Goal: Information Seeking & Learning: Learn about a topic

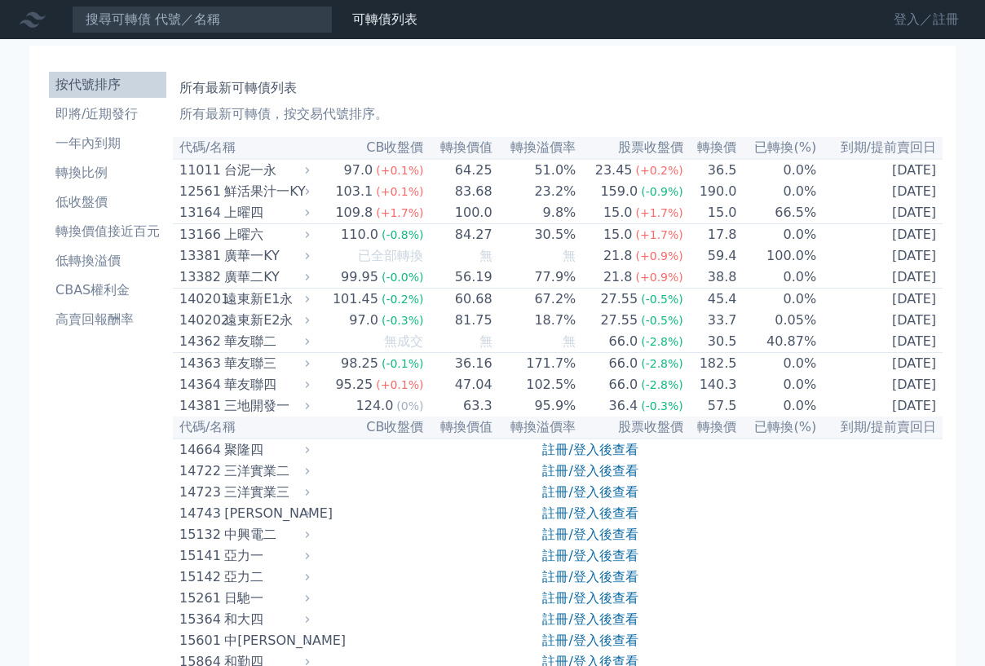
click at [920, 21] on link "登入／註冊" at bounding box center [925, 20] width 91 height 26
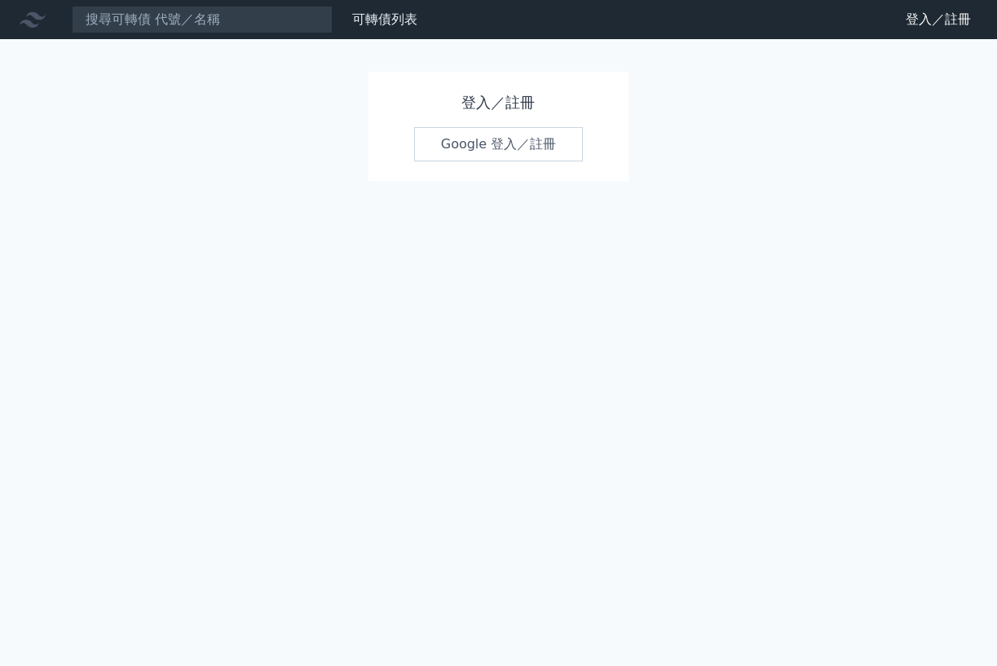
click at [464, 150] on link "Google 登入／註冊" at bounding box center [499, 144] width 170 height 34
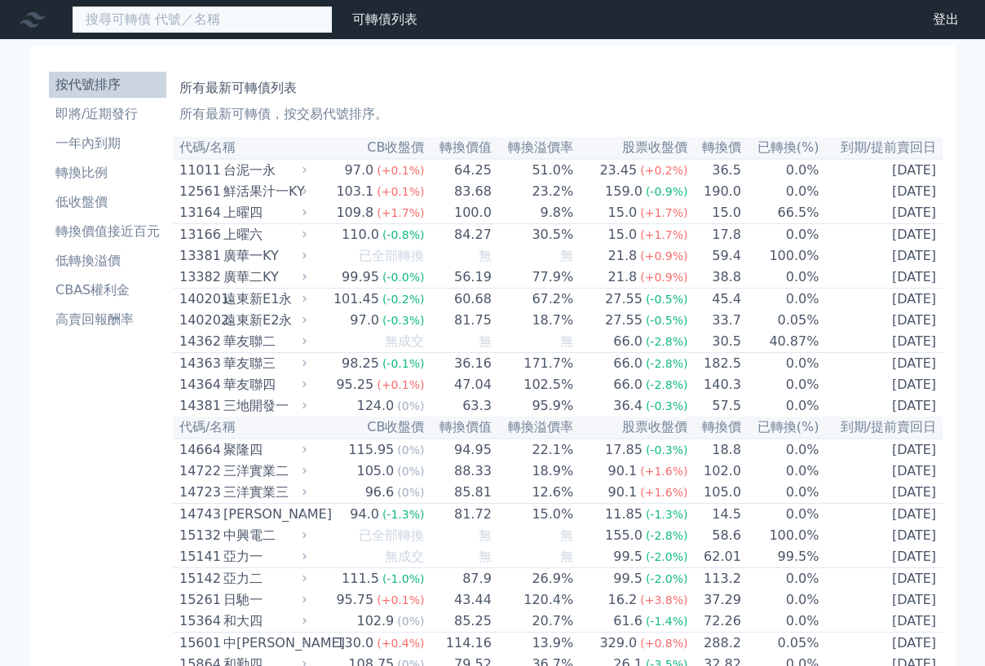
click at [207, 18] on input at bounding box center [202, 20] width 261 height 28
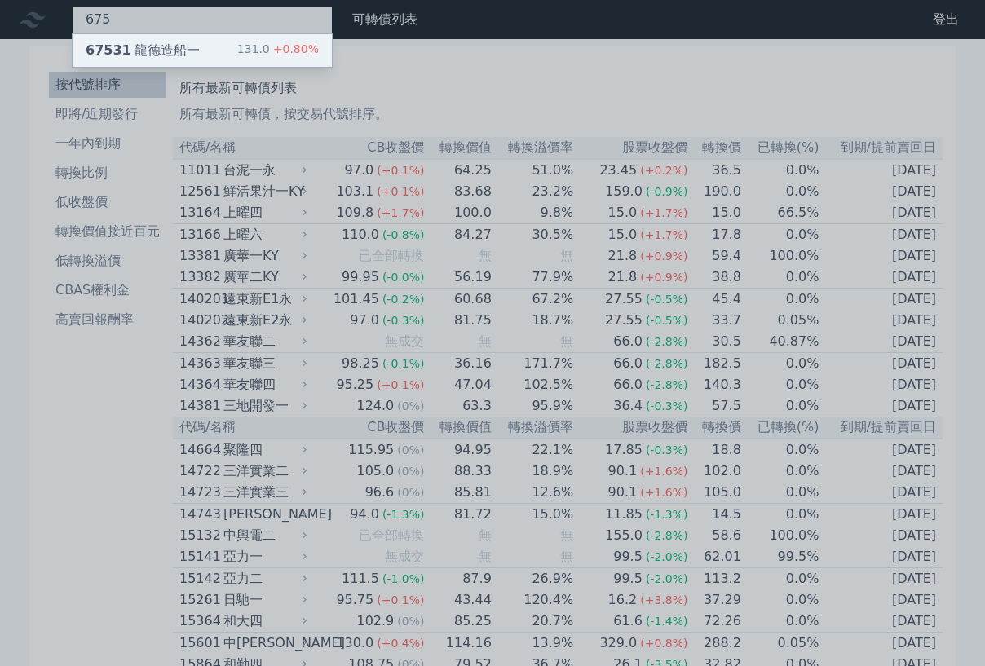
type input "675"
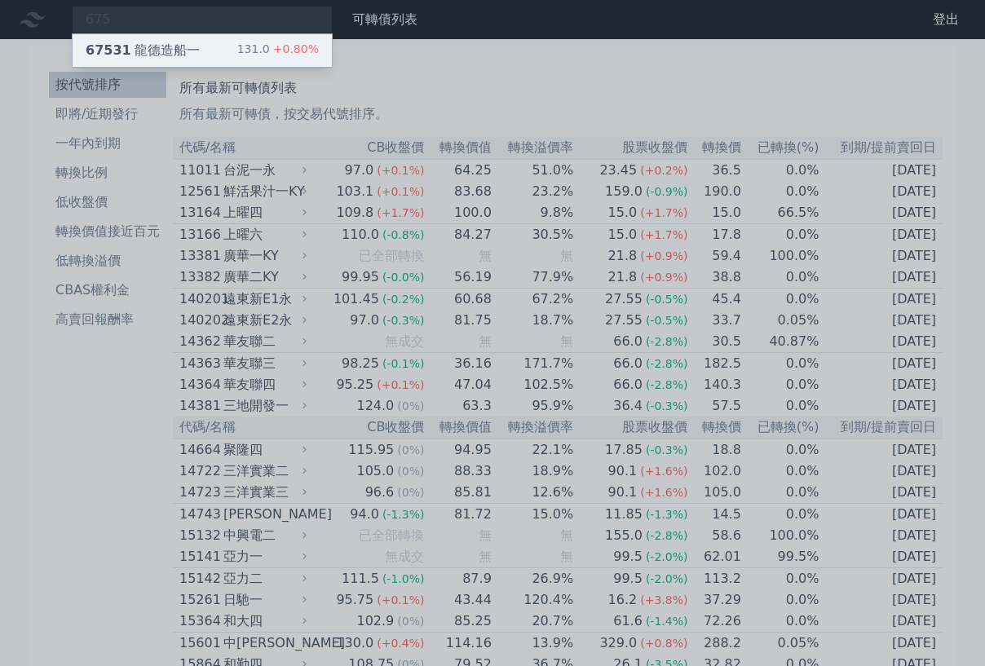
click at [204, 42] on div "67531 龍德造船一 131.0 +0.80%" at bounding box center [202, 50] width 259 height 33
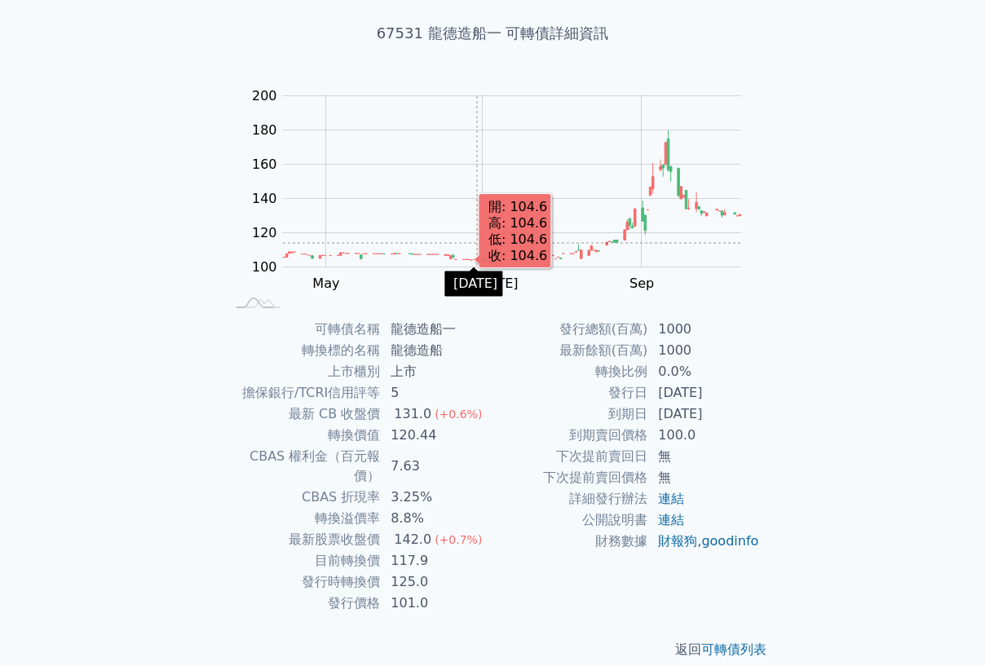
scroll to position [7, 0]
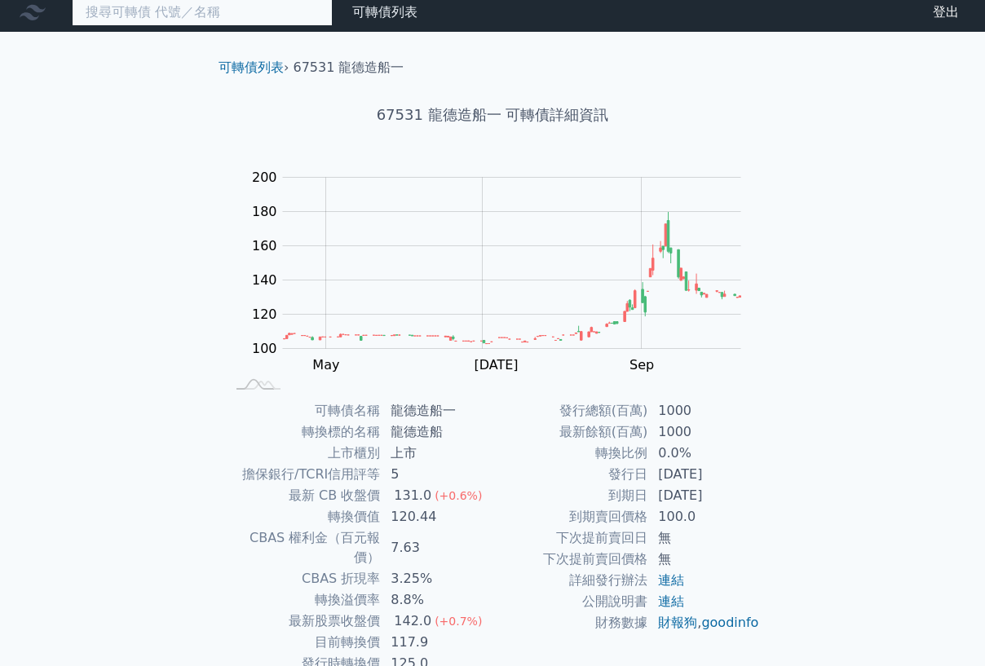
click at [297, 7] on input at bounding box center [202, 12] width 261 height 28
paste input "亞航"
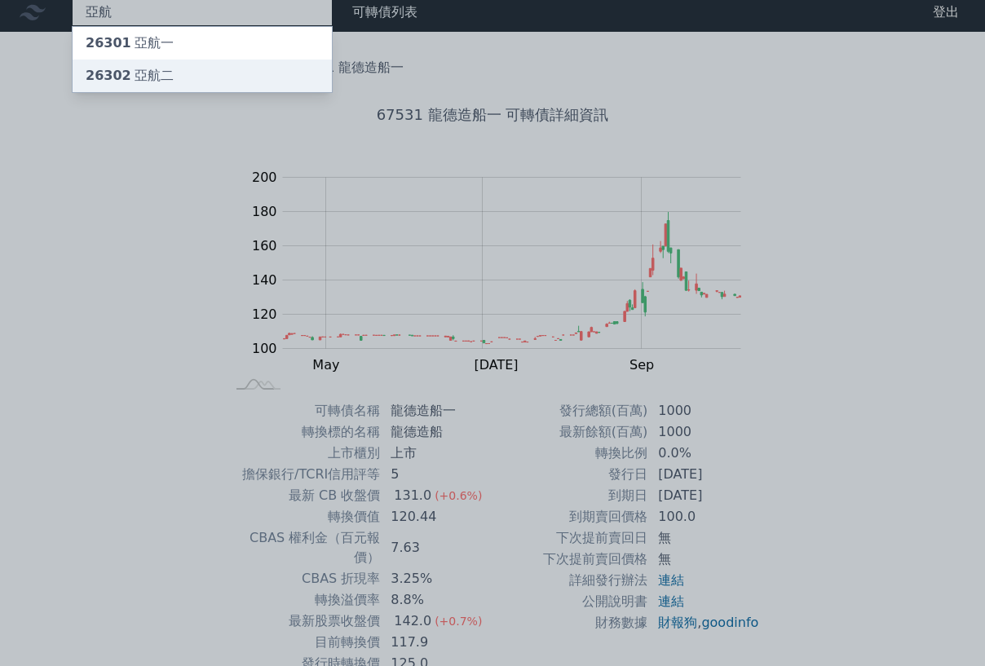
type input "亞航"
click at [152, 72] on div "26302 亞航二" at bounding box center [130, 76] width 88 height 20
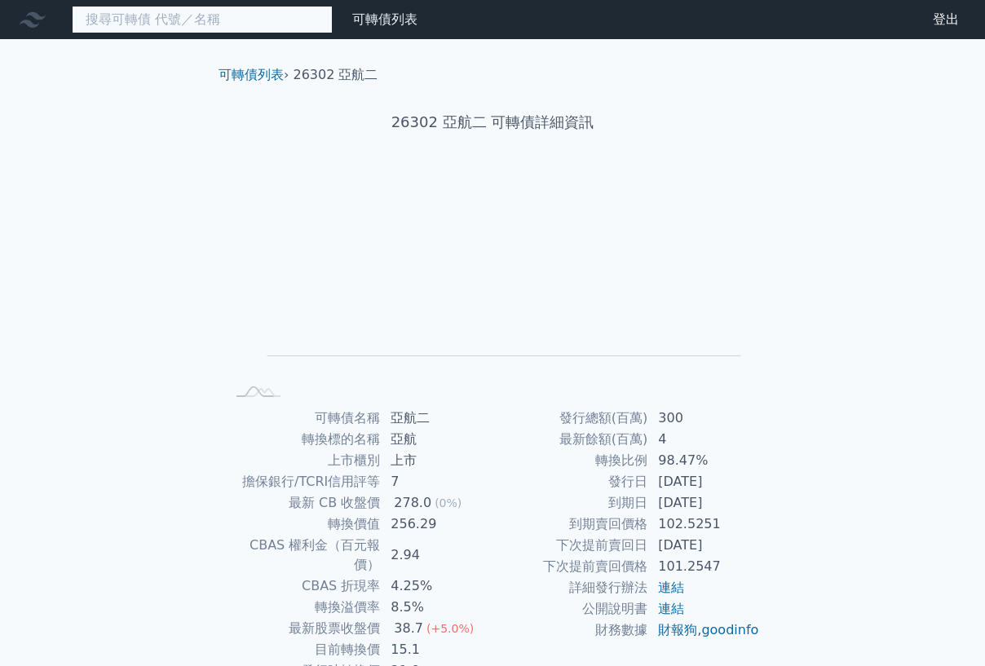
click at [178, 27] on input at bounding box center [202, 20] width 261 height 28
paste input "亞航"
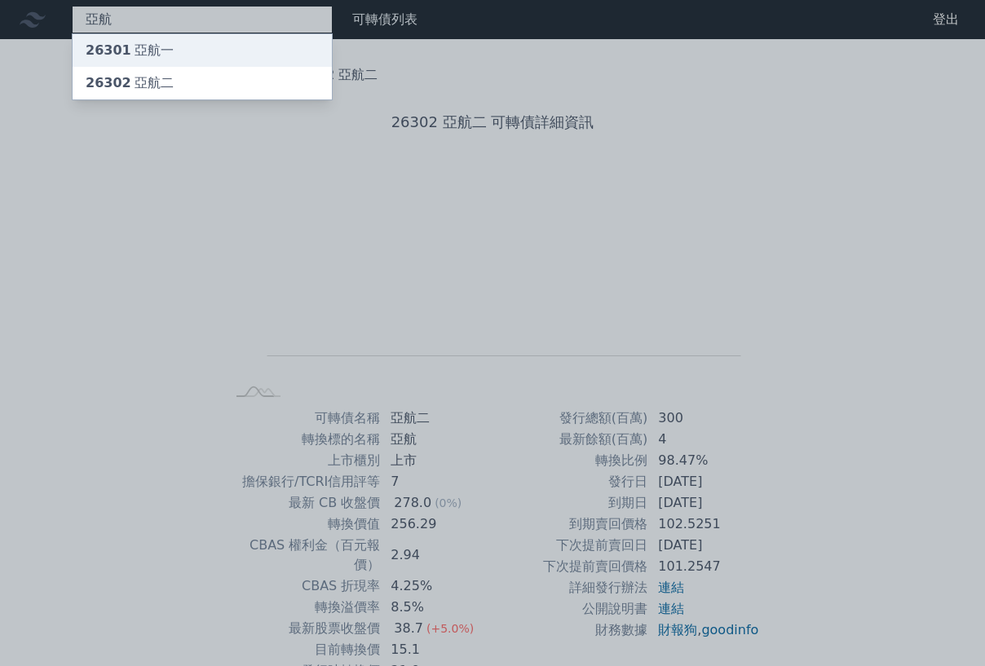
type input "亞航"
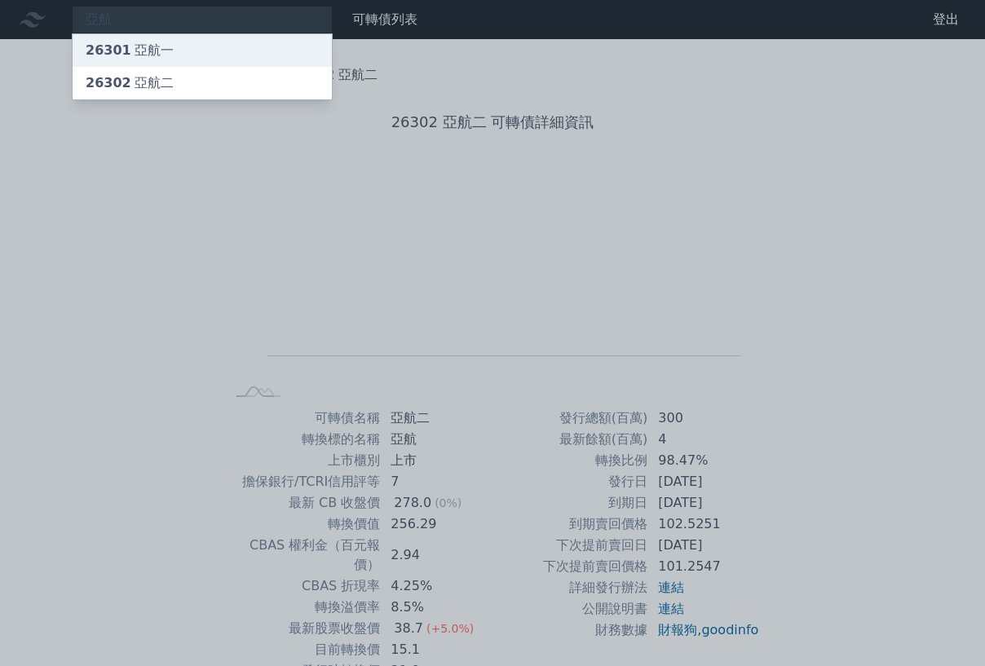
click at [158, 46] on div "26301 亞航一" at bounding box center [130, 51] width 88 height 20
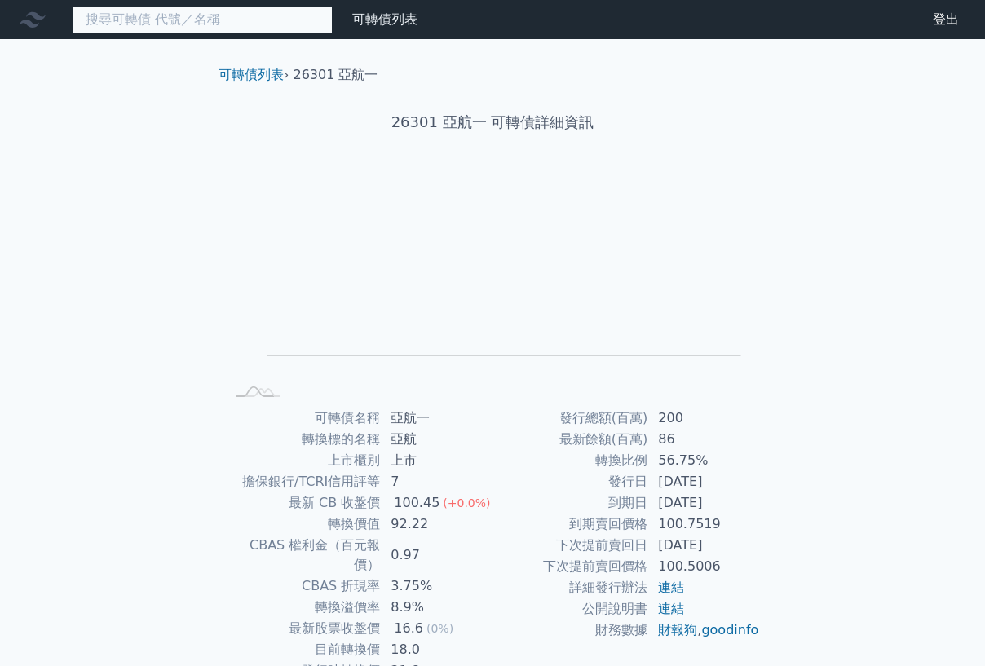
click at [240, 26] on input at bounding box center [202, 20] width 261 height 28
paste input "2208"
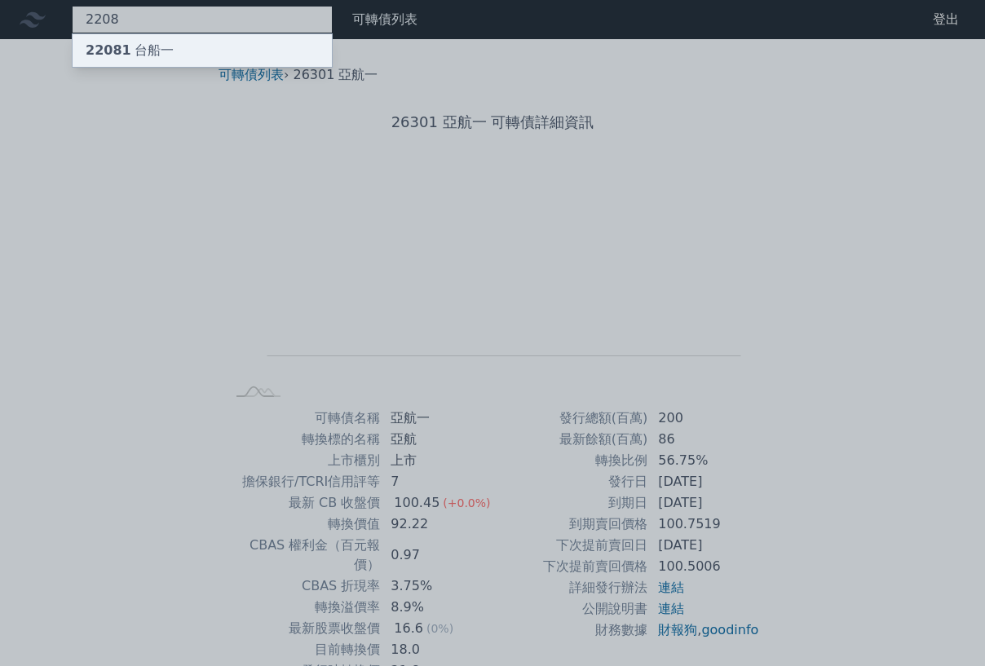
type input "2208"
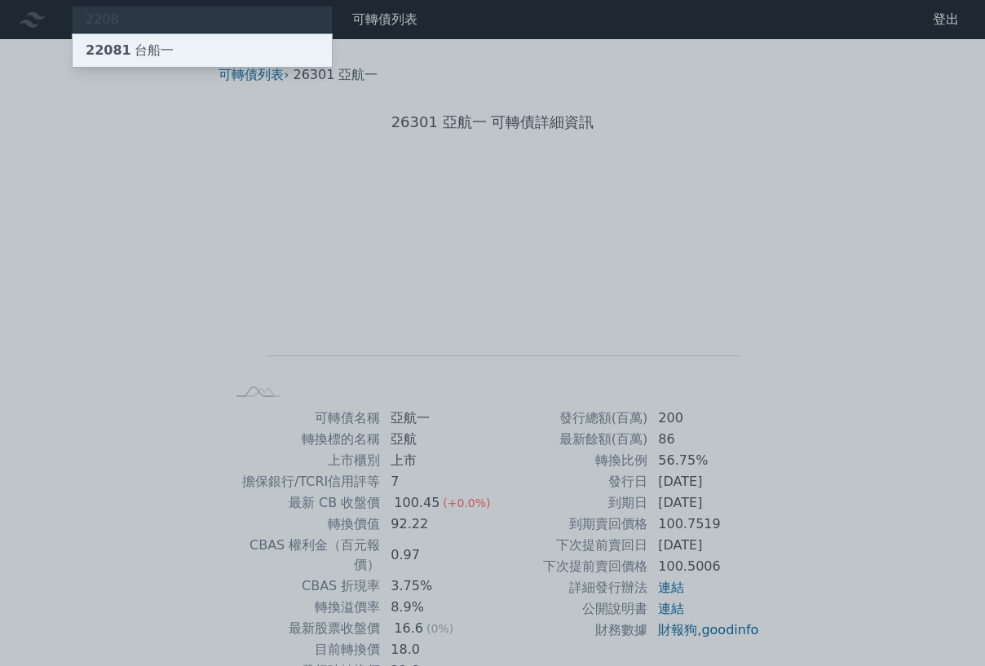
click at [189, 51] on div "22081 台船一" at bounding box center [202, 50] width 259 height 33
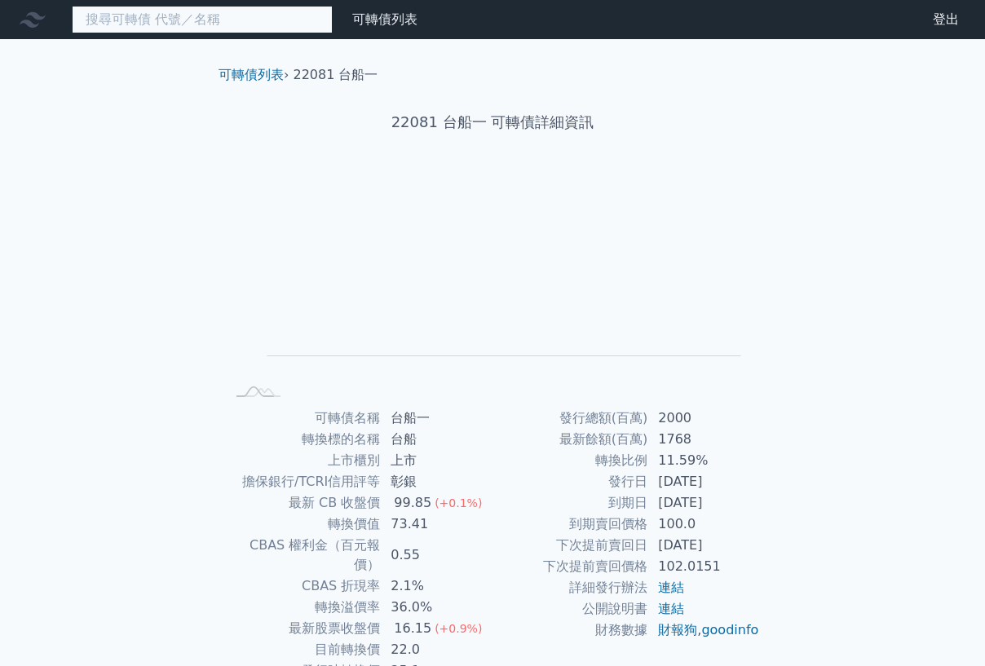
click at [281, 20] on input at bounding box center [202, 20] width 261 height 28
paste input "[PERSON_NAME]"
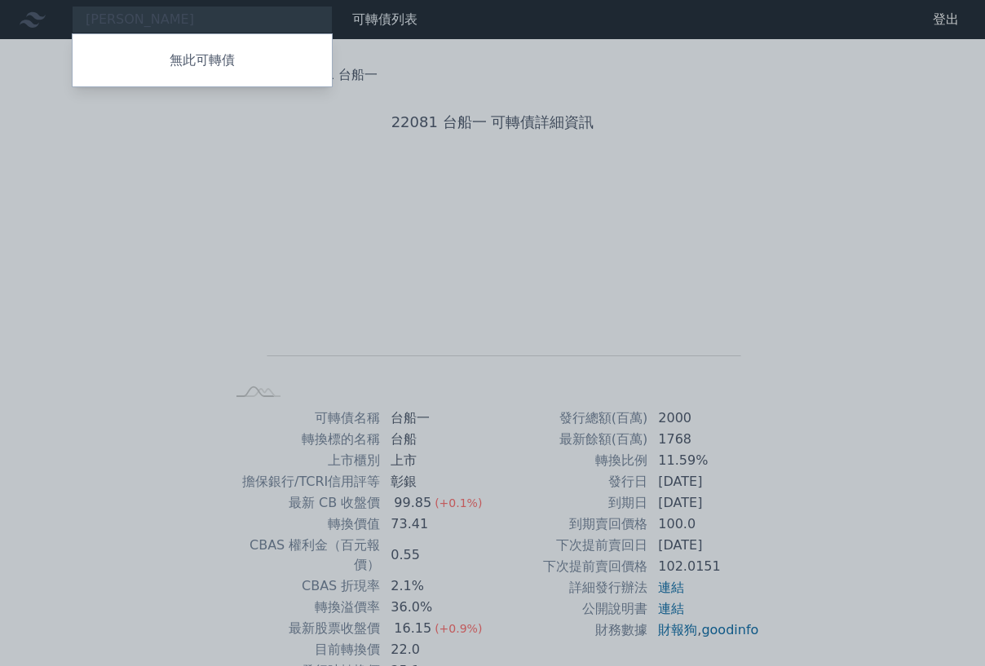
drag, startPoint x: 196, startPoint y: 27, endPoint x: 69, endPoint y: 12, distance: 128.0
click at [35, 12] on div at bounding box center [492, 333] width 985 height 666
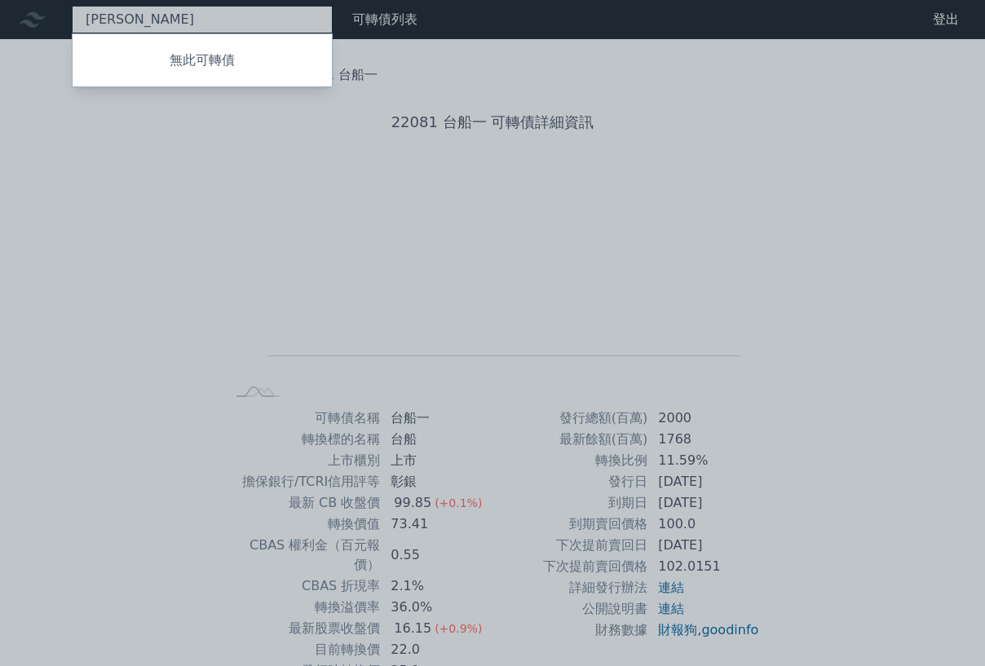
click at [145, 20] on div "[PERSON_NAME] 無此可轉債" at bounding box center [202, 20] width 261 height 28
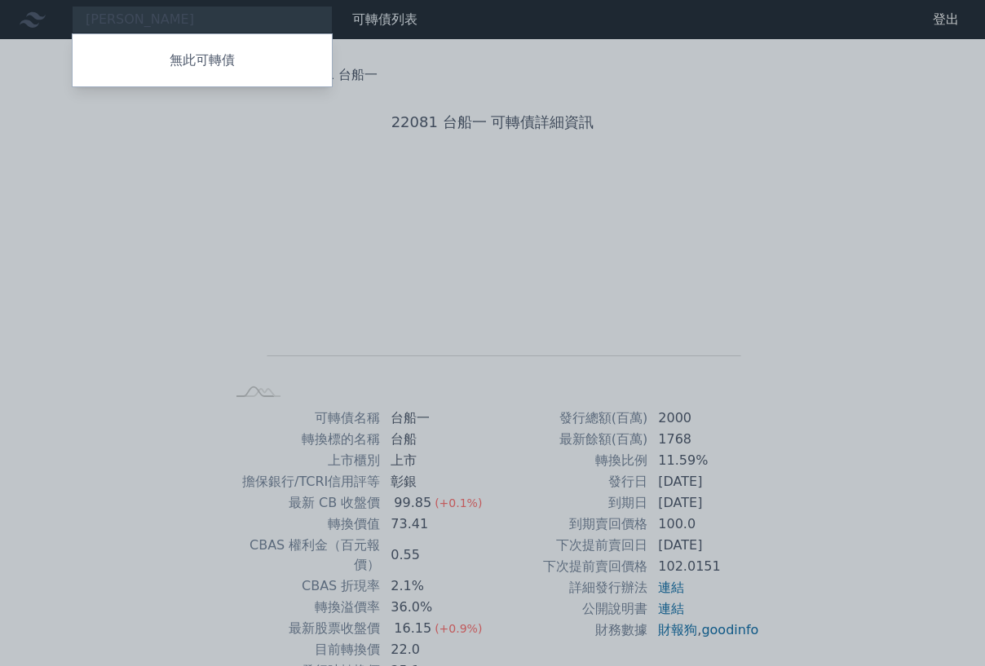
drag, startPoint x: 145, startPoint y: 20, endPoint x: 15, endPoint y: 20, distance: 130.4
click at [7, 20] on div at bounding box center [492, 333] width 985 height 666
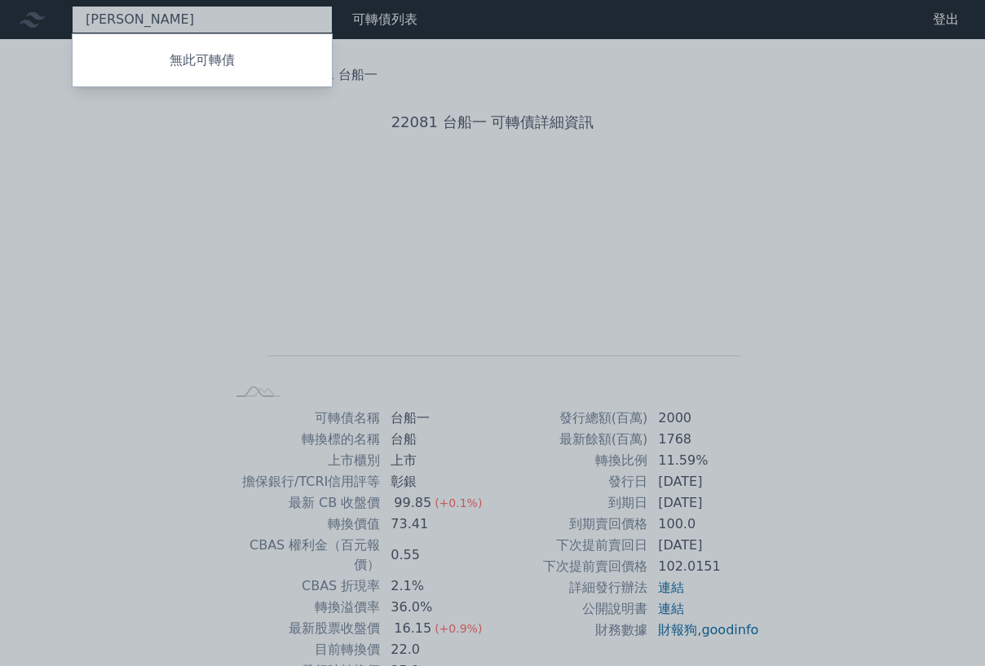
click at [126, 16] on div "[PERSON_NAME] 無此可轉債" at bounding box center [202, 20] width 261 height 28
type input "漢"
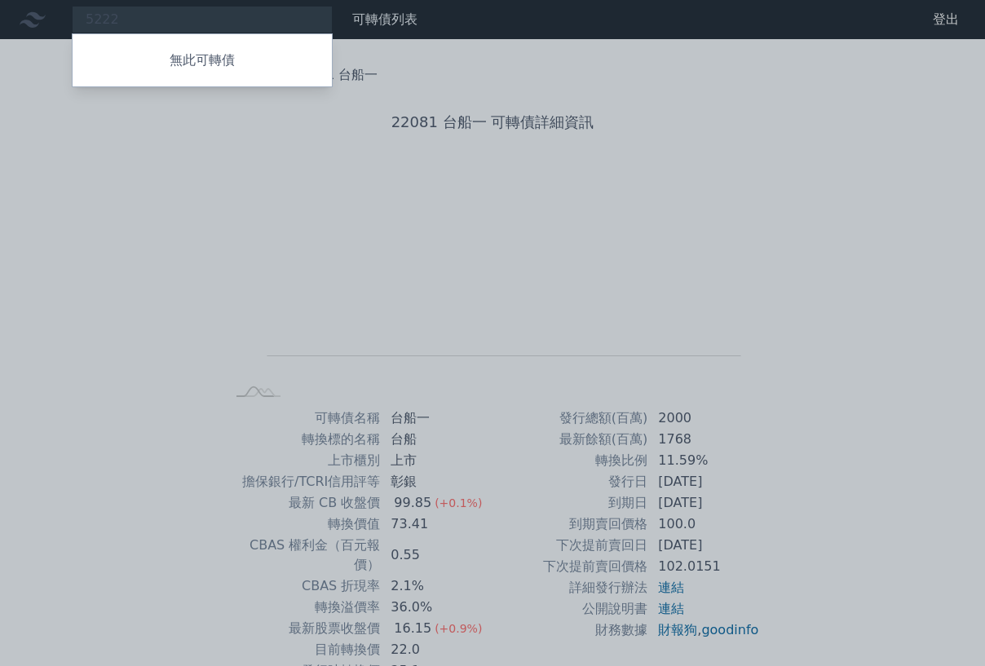
click at [212, 15] on div at bounding box center [492, 333] width 985 height 666
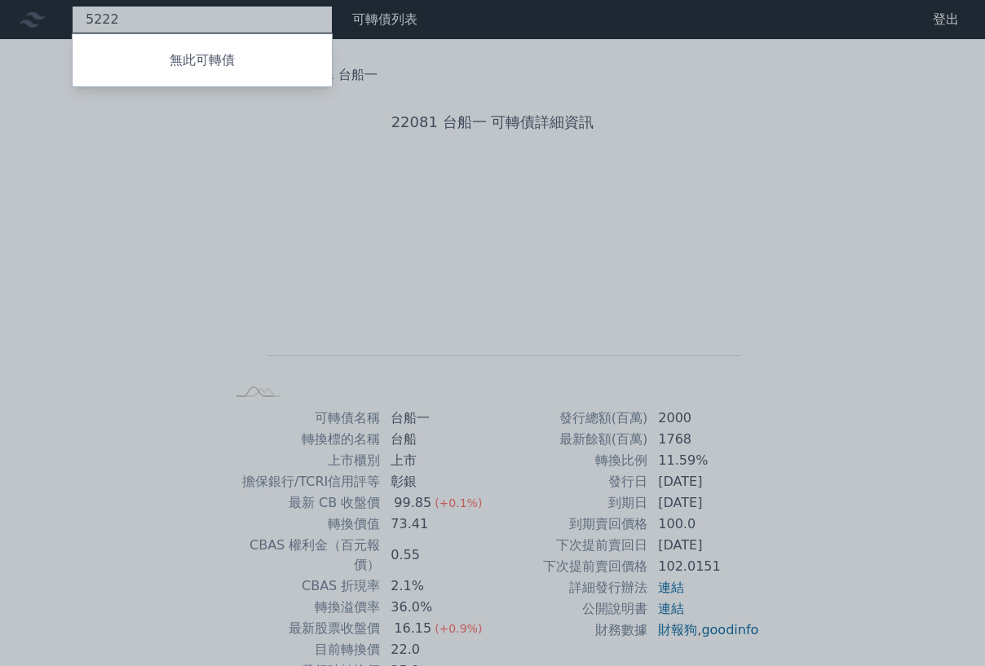
click at [193, 26] on div "5222 無此可轉債" at bounding box center [202, 20] width 261 height 28
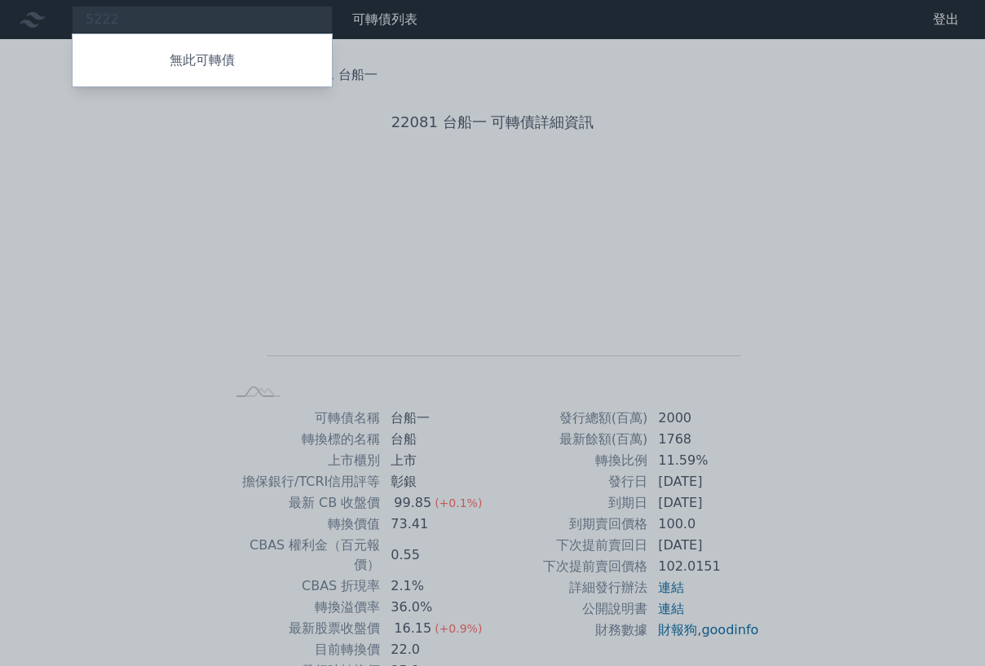
click at [738, 202] on div at bounding box center [492, 333] width 985 height 666
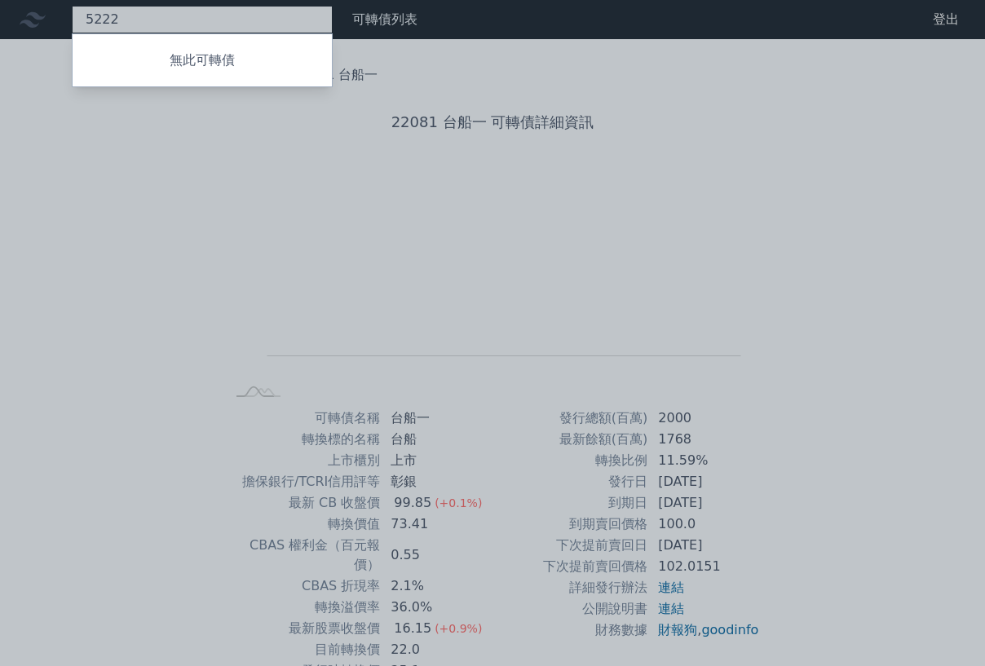
click at [167, 15] on div "5222 無此可轉債" at bounding box center [202, 20] width 261 height 28
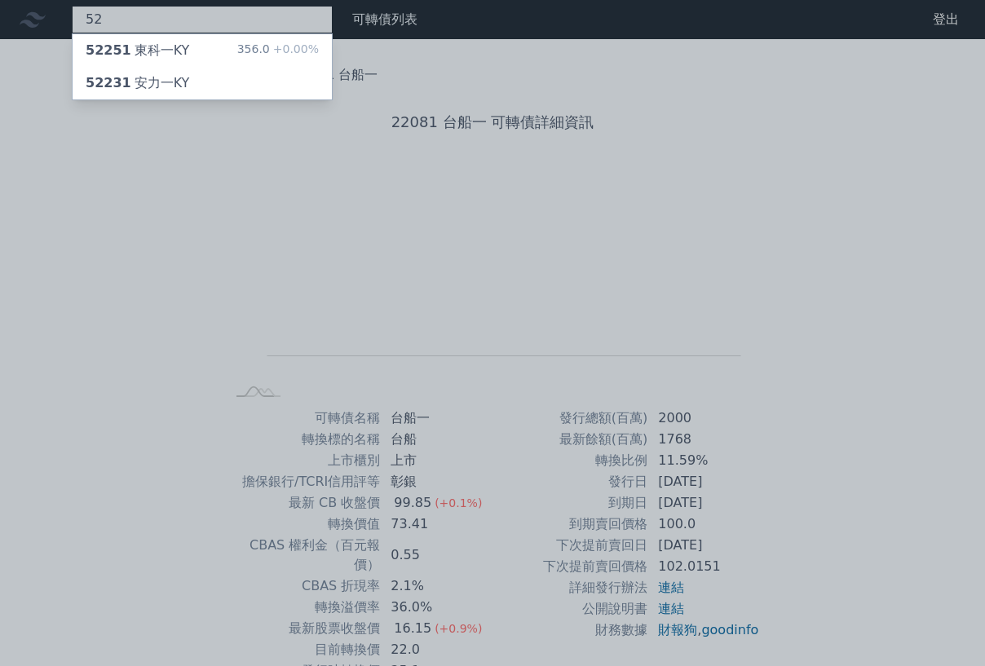
type input "5"
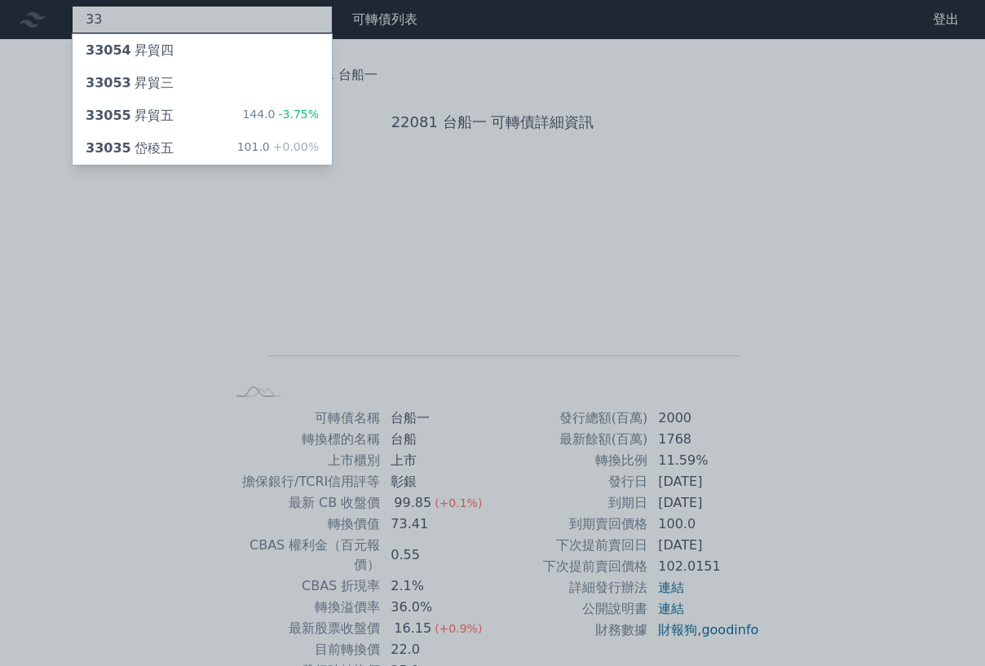
type input "3"
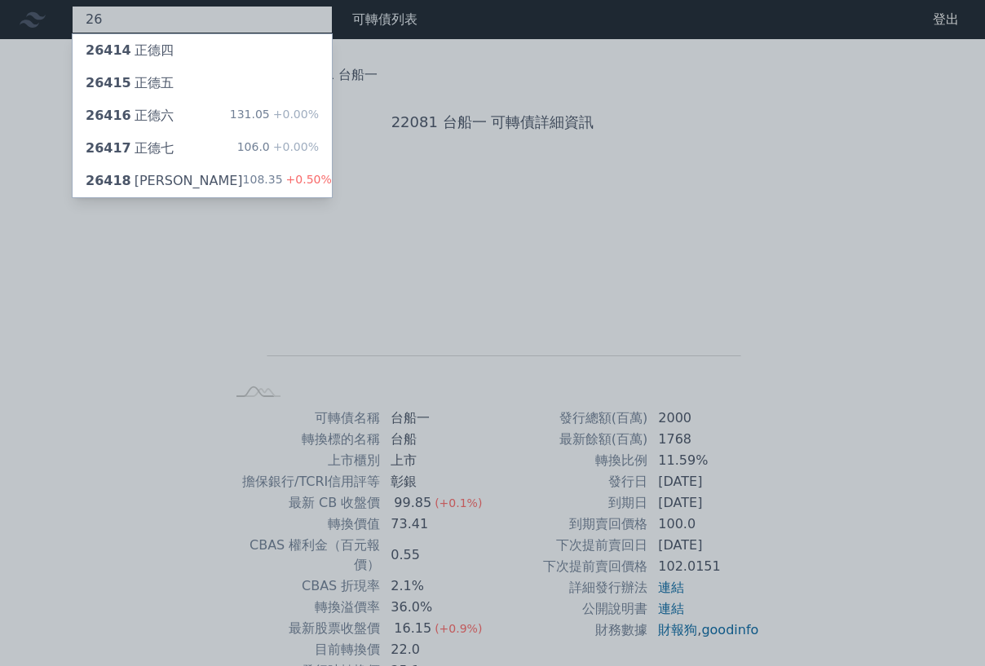
type input "2"
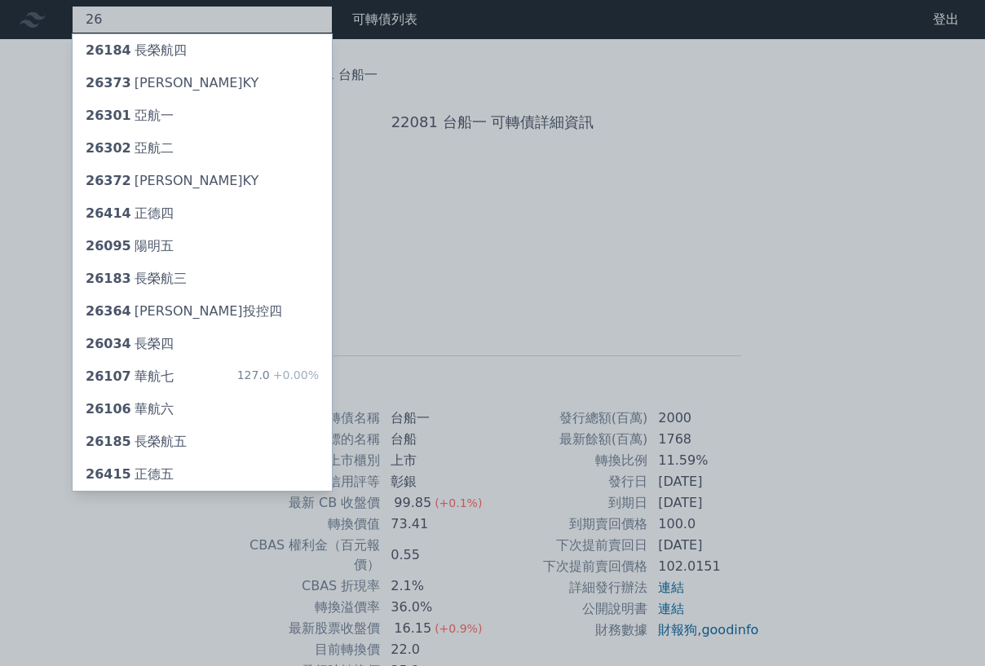
type input "2"
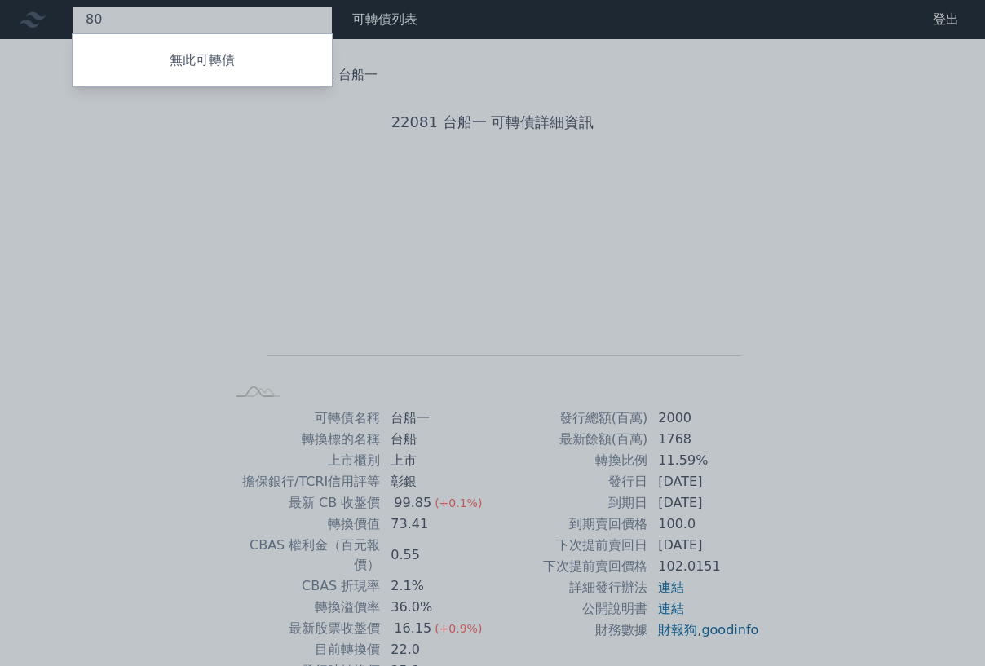
type input "8"
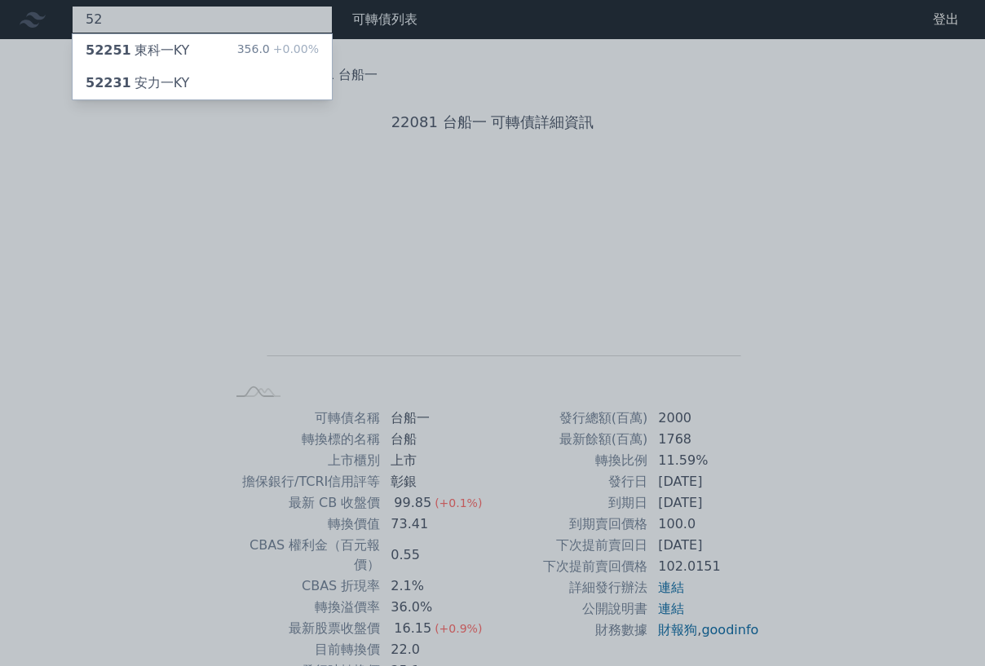
type input "5"
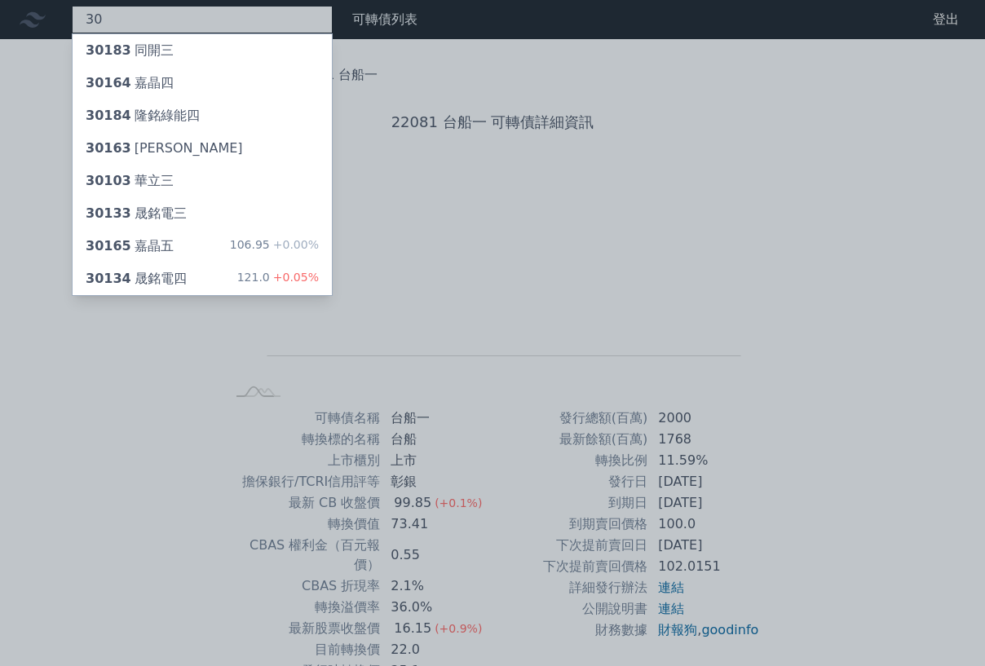
type input "3"
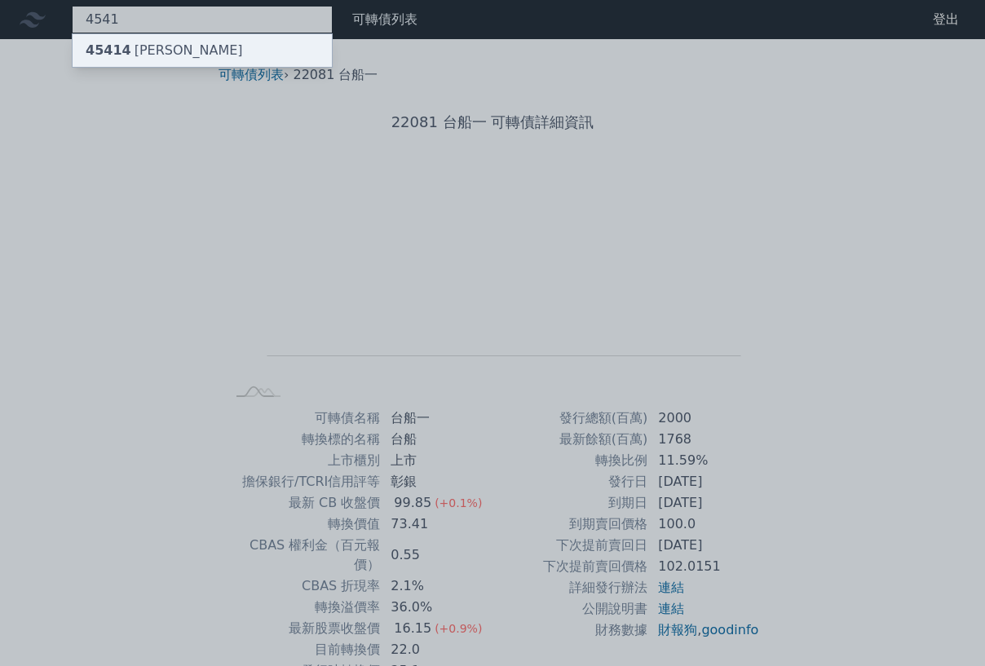
type input "4541"
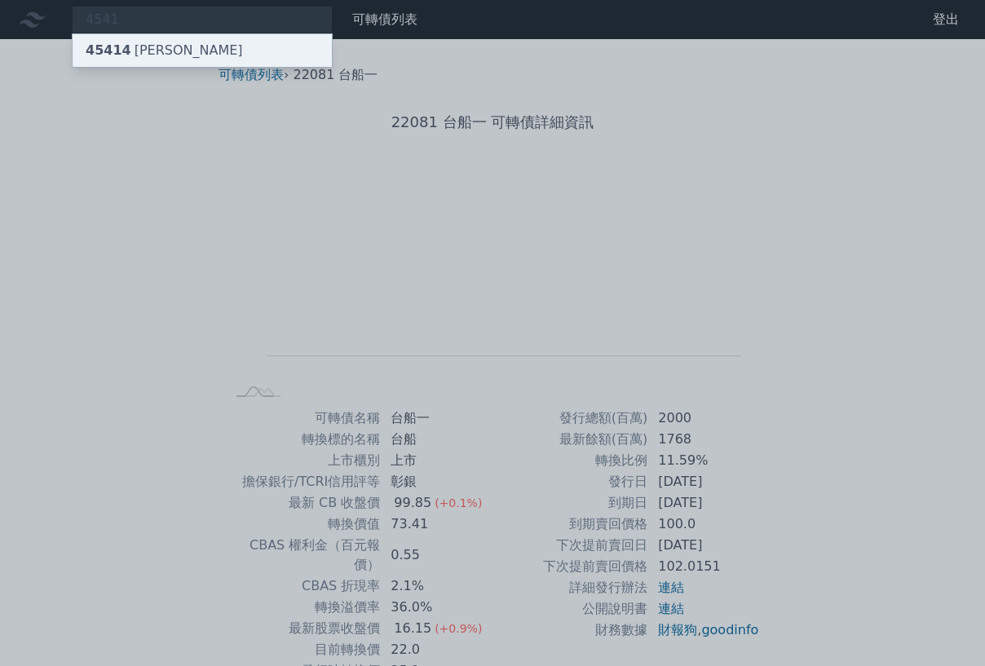
click at [158, 56] on div "45414 [PERSON_NAME]" at bounding box center [164, 51] width 157 height 20
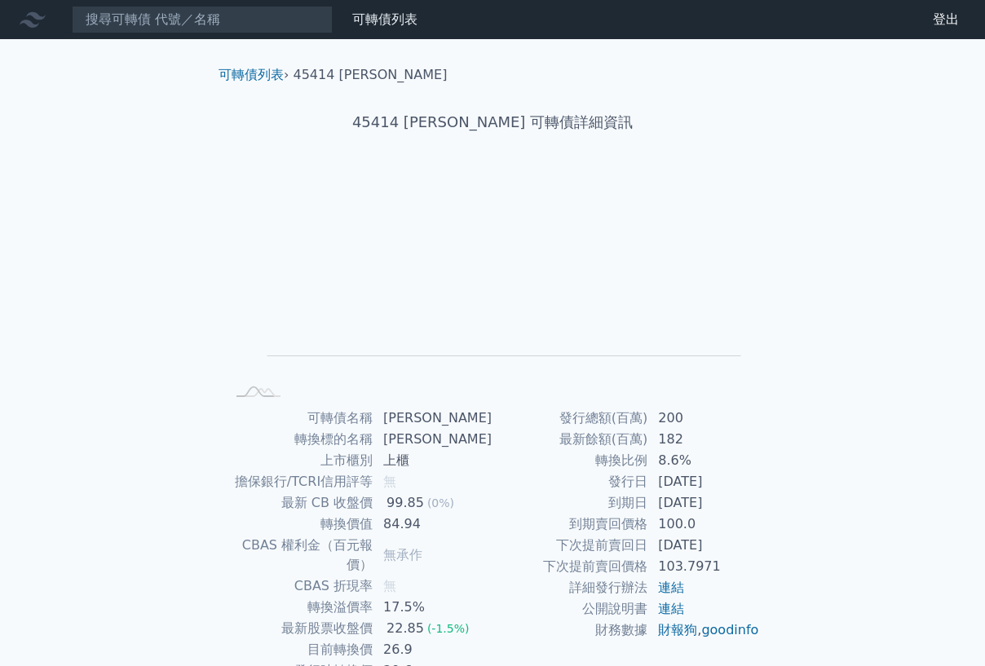
click at [837, 126] on div "可轉債列表 財務數據 可轉債列表 財務數據 登出 登出 可轉債列表 › 45414 [PERSON_NAME] 45414 [PERSON_NAME] 可轉債…" at bounding box center [492, 387] width 985 height 774
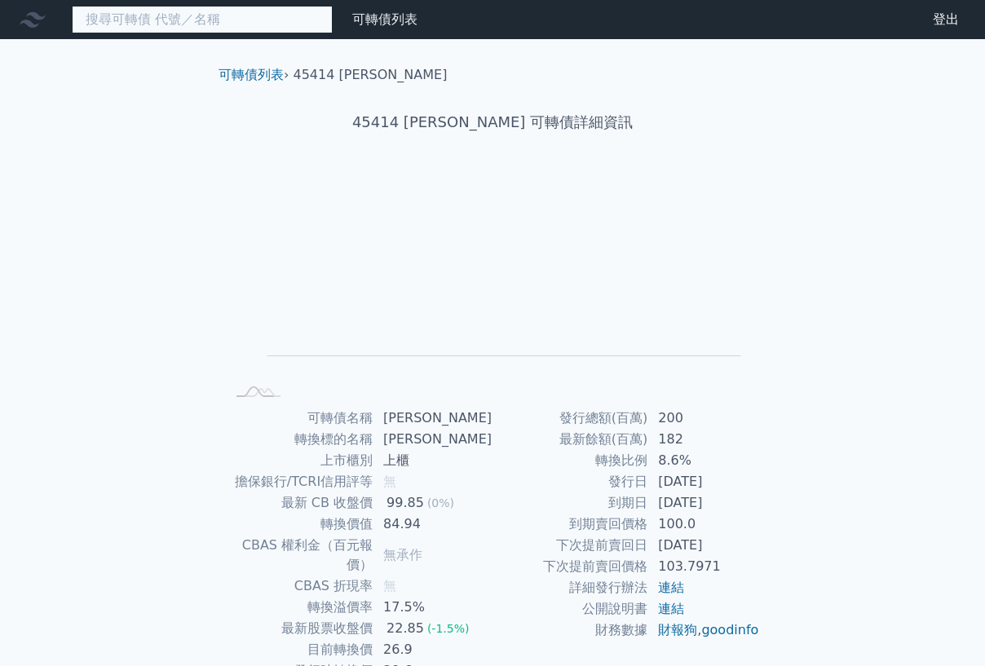
click at [149, 17] on input at bounding box center [202, 20] width 261 height 28
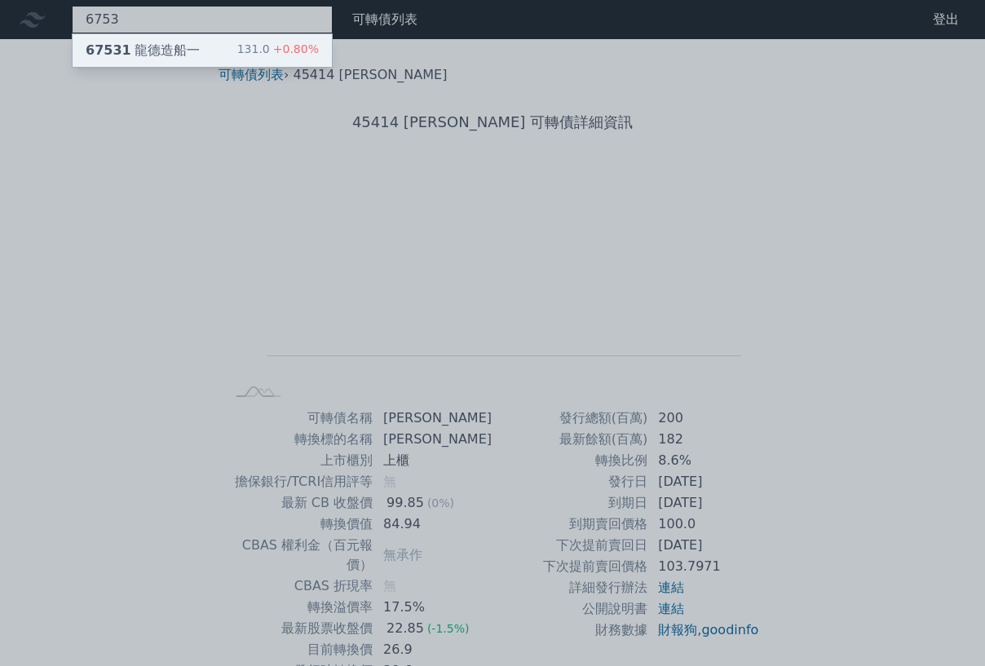
type input "6753"
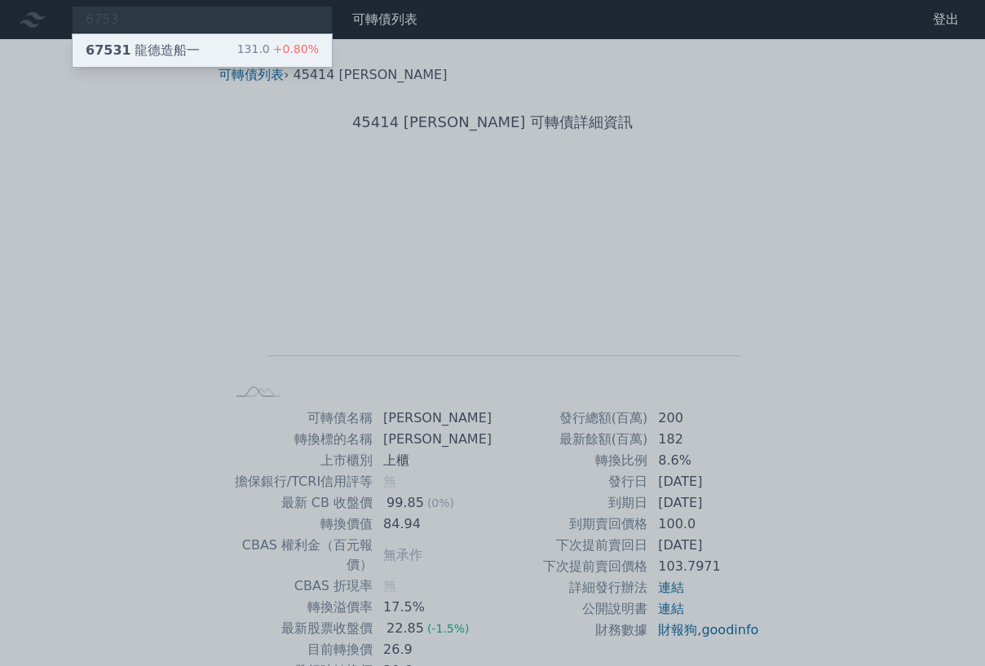
click at [149, 53] on div "67531 龍德造船一" at bounding box center [143, 51] width 114 height 20
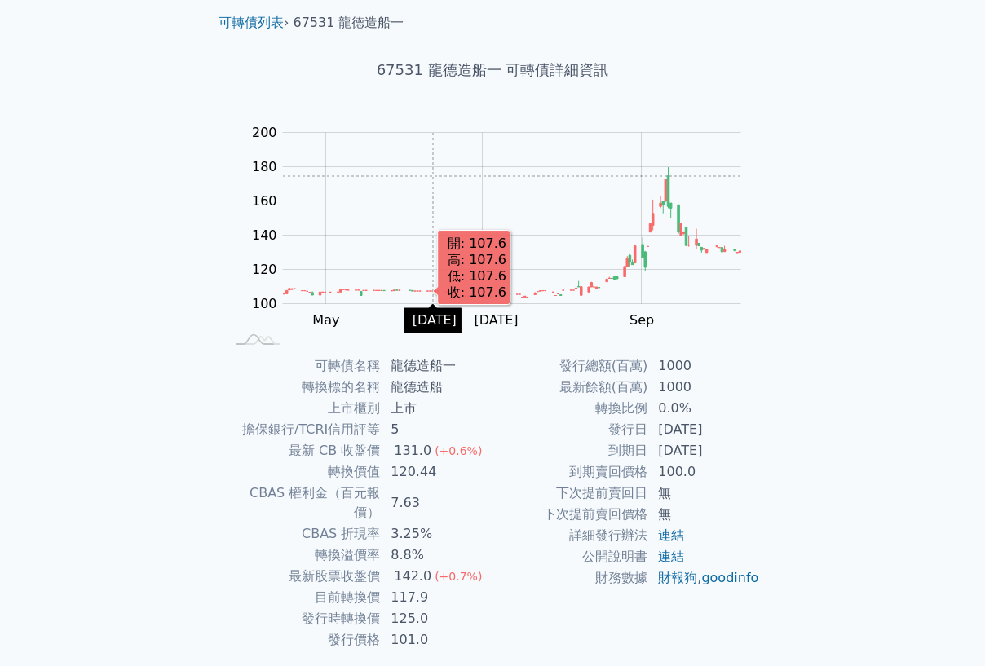
scroll to position [82, 0]
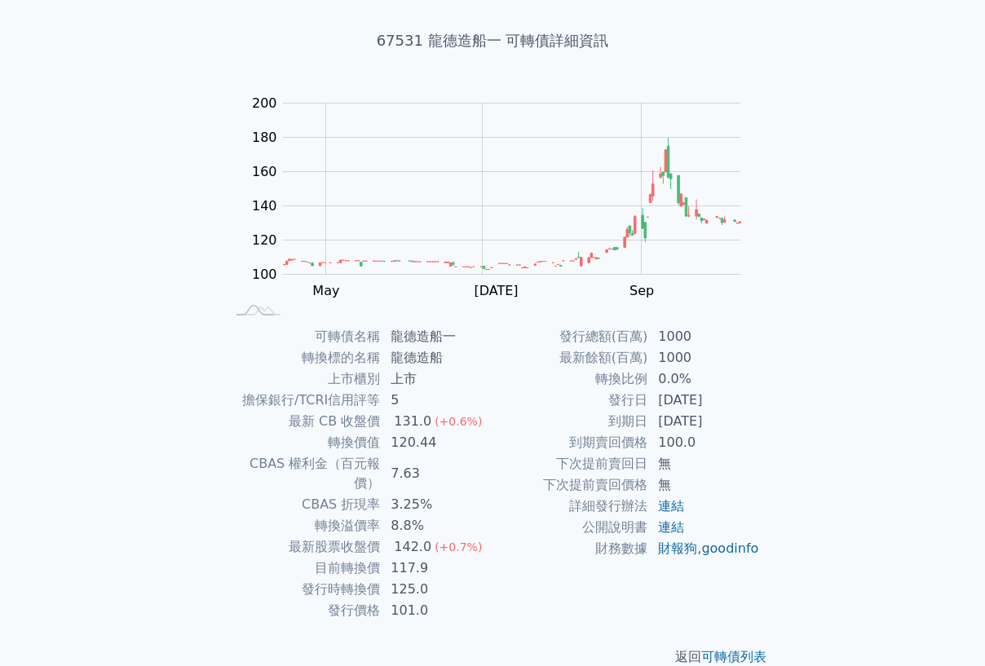
drag, startPoint x: 811, startPoint y: 202, endPoint x: 615, endPoint y: 111, distance: 216.6
click at [730, 161] on div "可轉債列表 財務數據 可轉債列表 財務數據 登出 登出 可轉債列表 › 67531 龍德造船一 67531 龍德造船一 可轉債詳細資訊 Zoom Out 10…" at bounding box center [492, 305] width 985 height 774
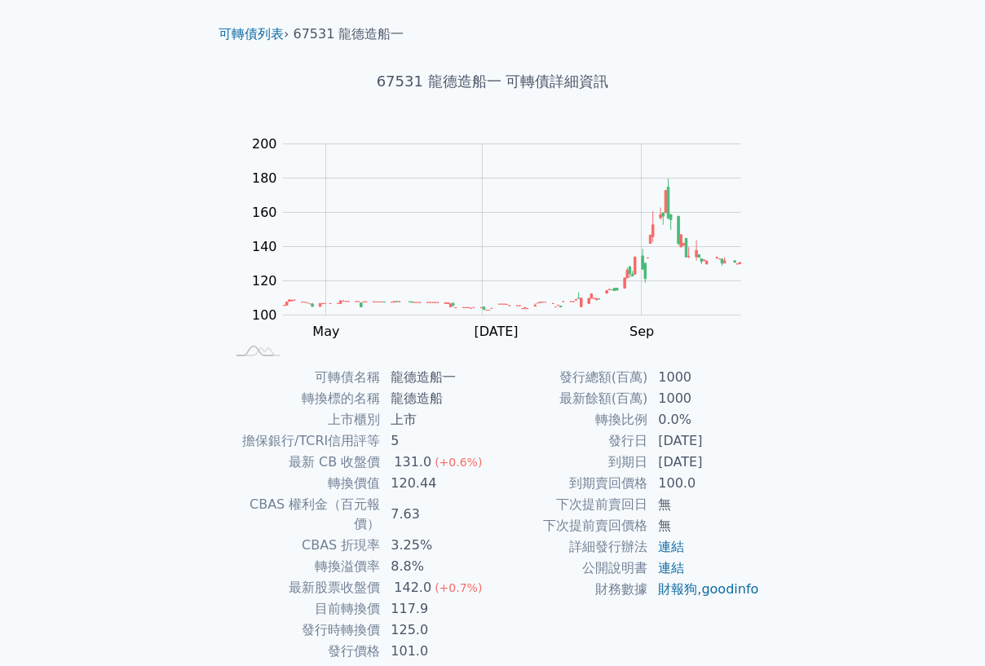
scroll to position [0, 0]
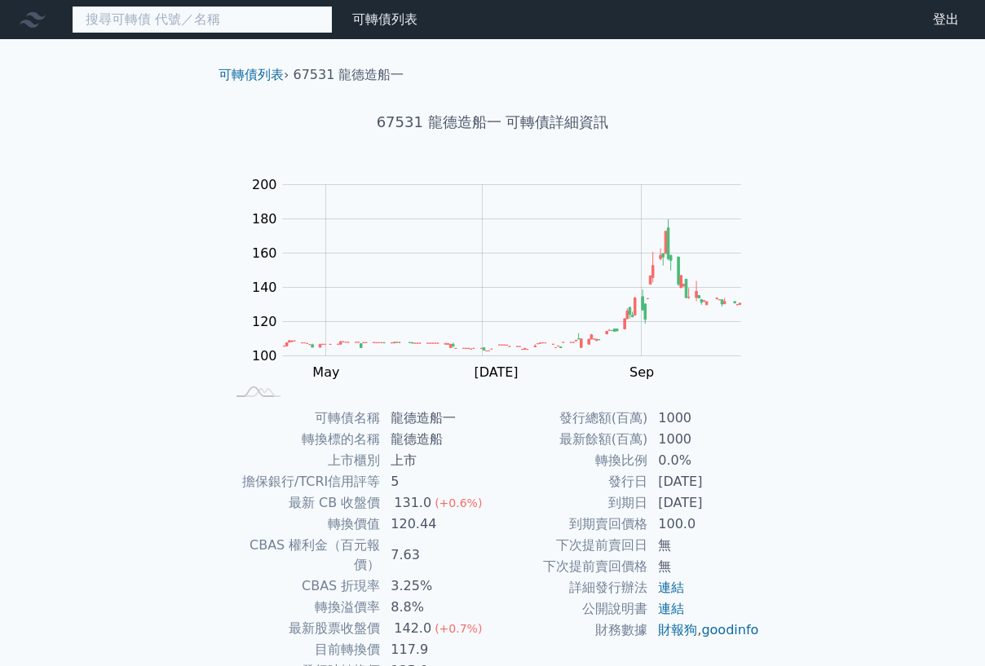
click at [139, 18] on input at bounding box center [202, 20] width 261 height 28
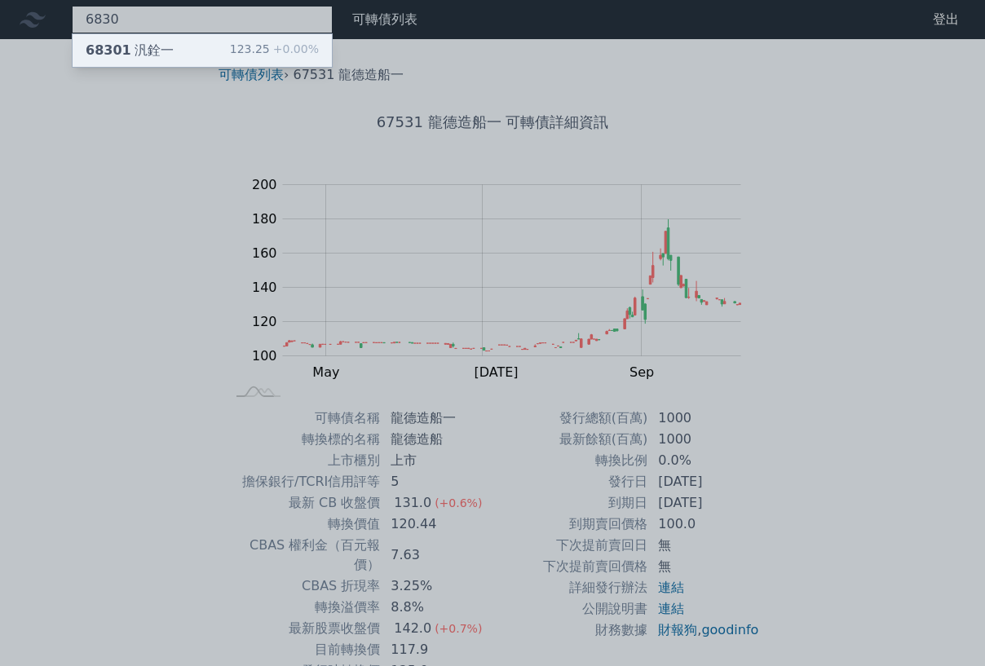
type input "6830"
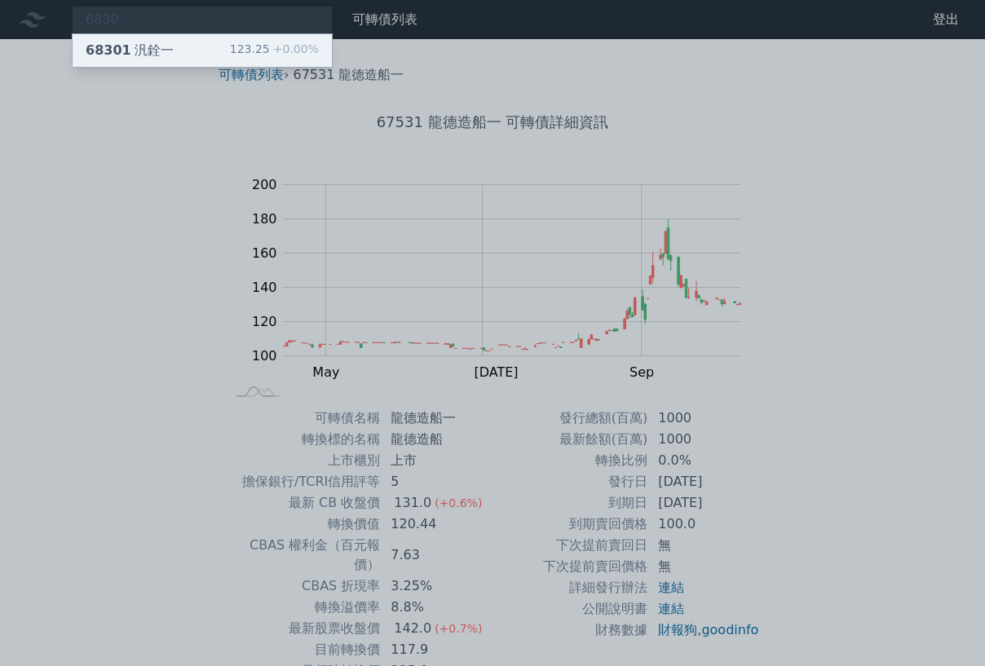
click at [184, 58] on div "68301 汎銓一 123.25 +0.00%" at bounding box center [202, 50] width 259 height 33
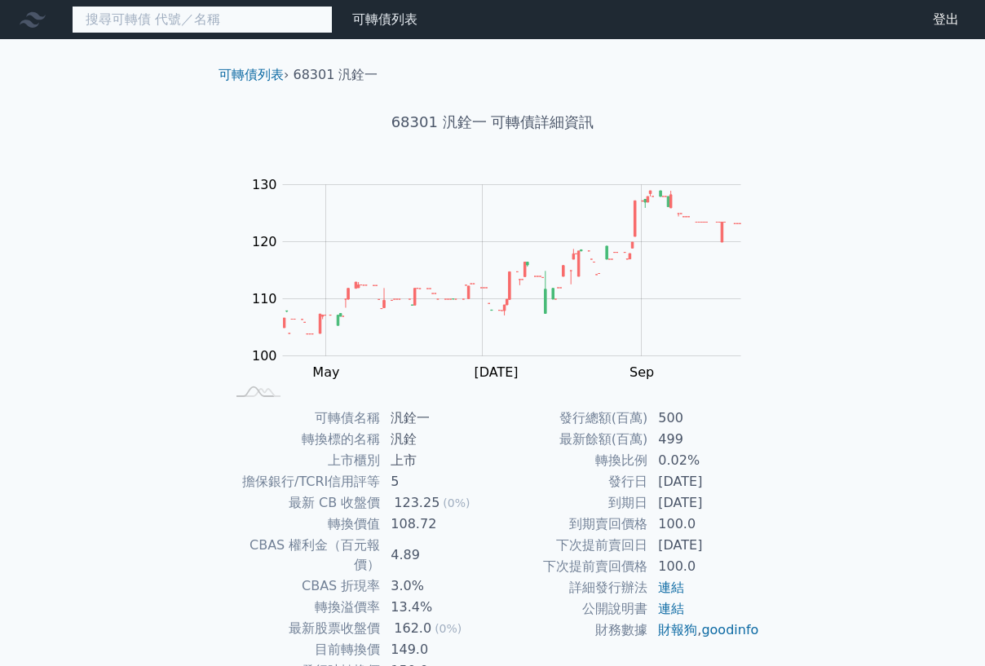
click at [220, 15] on input at bounding box center [202, 20] width 261 height 28
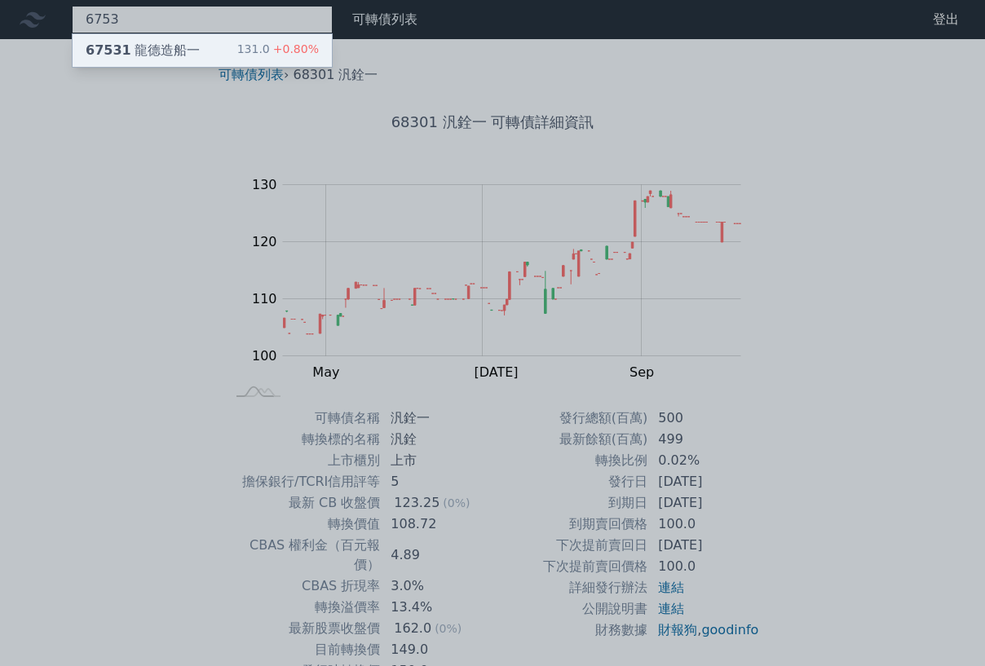
type input "6753"
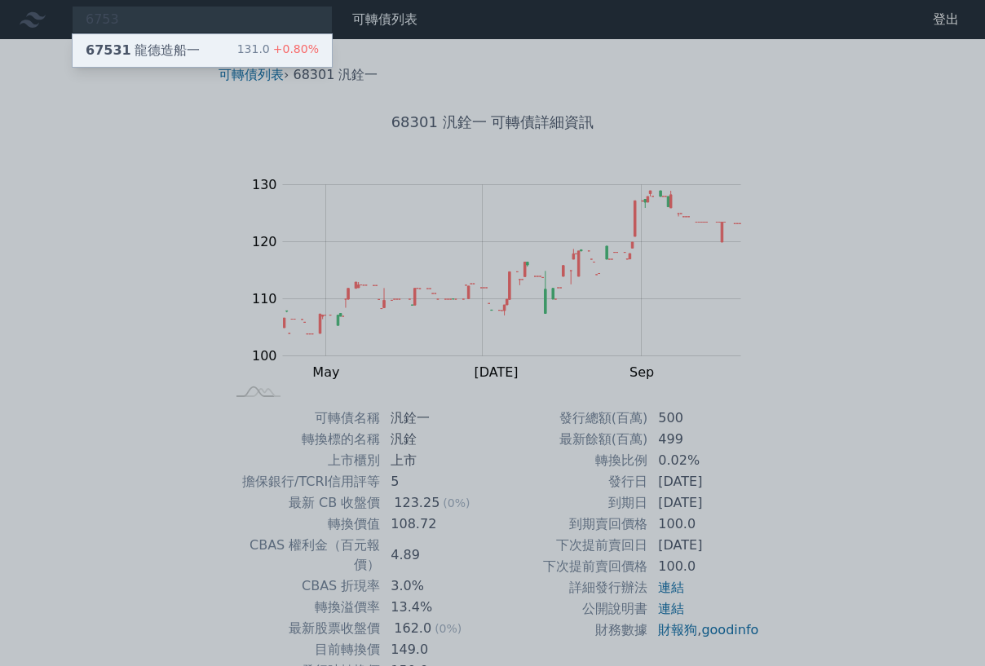
click at [208, 39] on div "67531 龍德造船一 131.0 +0.80%" at bounding box center [202, 50] width 259 height 33
